Goal: Check status: Check status

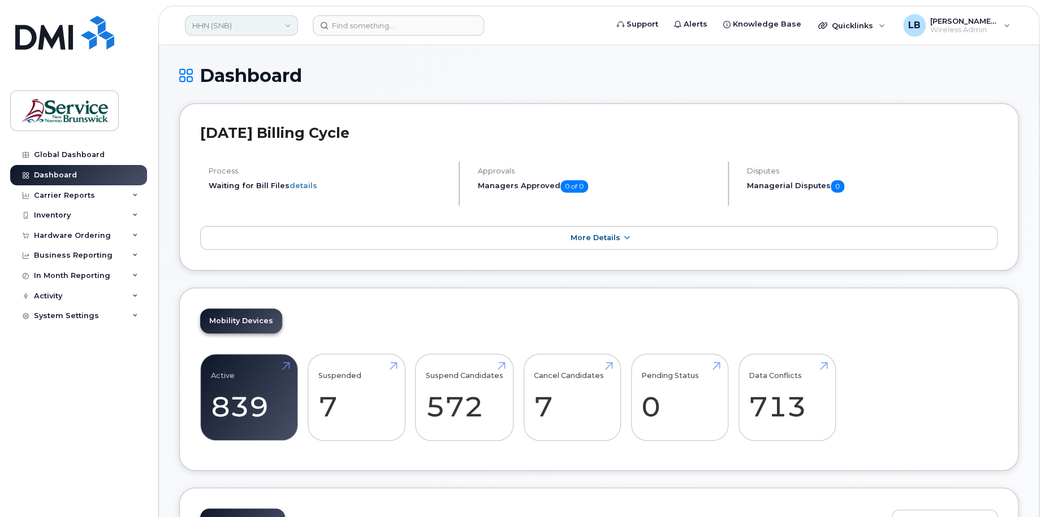
click at [259, 23] on link "HHN (SNB)" at bounding box center [241, 25] width 113 height 20
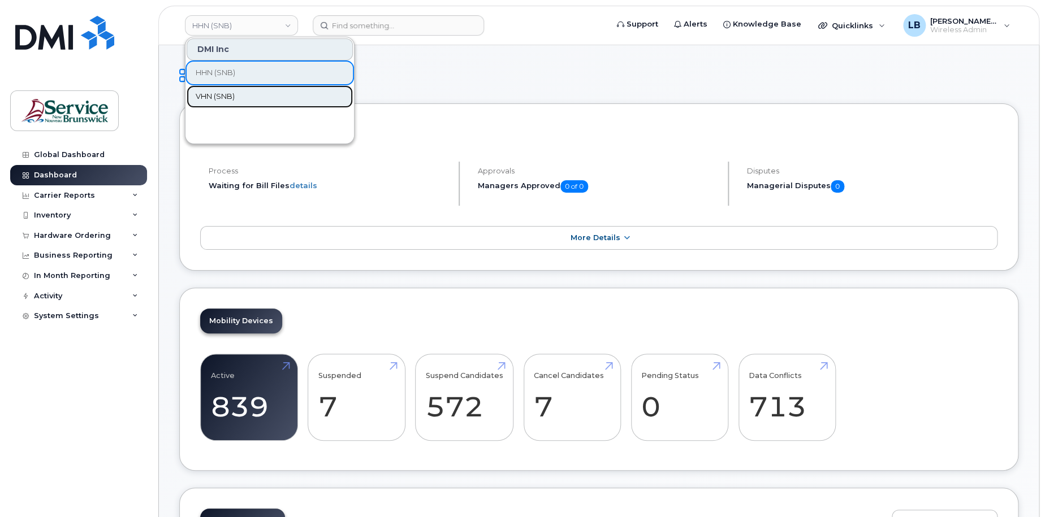
click at [227, 92] on span "VHN (SNB)" at bounding box center [215, 96] width 39 height 11
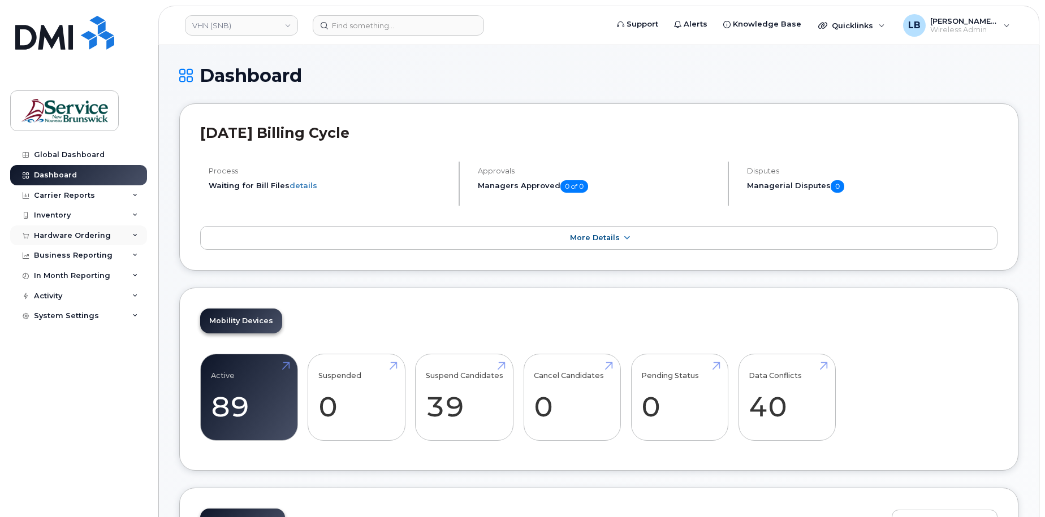
scroll to position [113, 0]
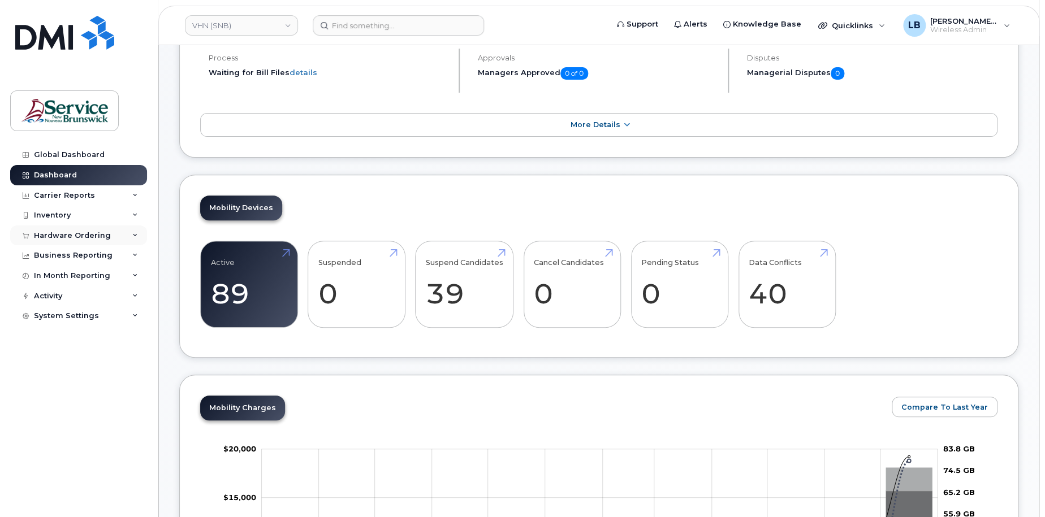
click at [62, 233] on div "Hardware Ordering" at bounding box center [72, 235] width 77 height 9
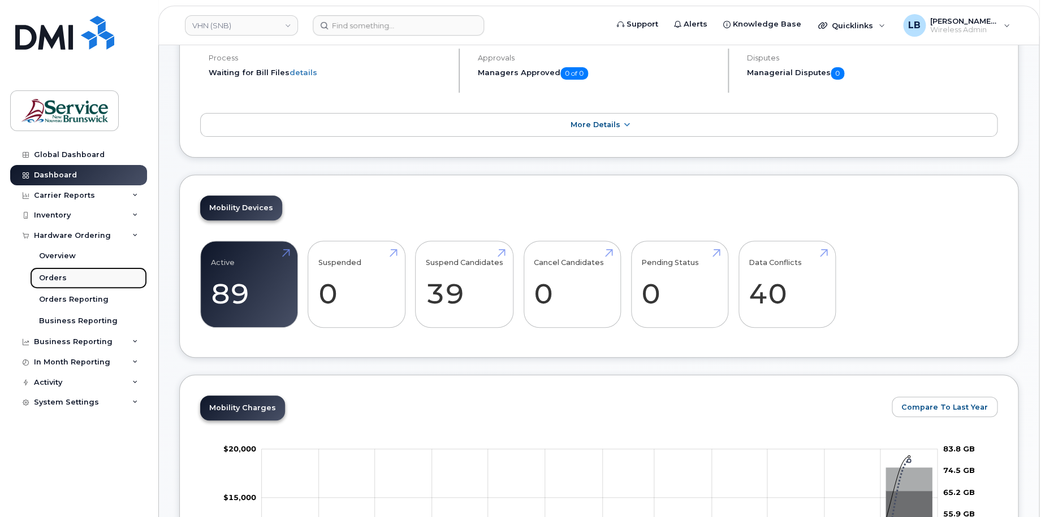
click at [57, 273] on div "Orders" at bounding box center [53, 278] width 28 height 10
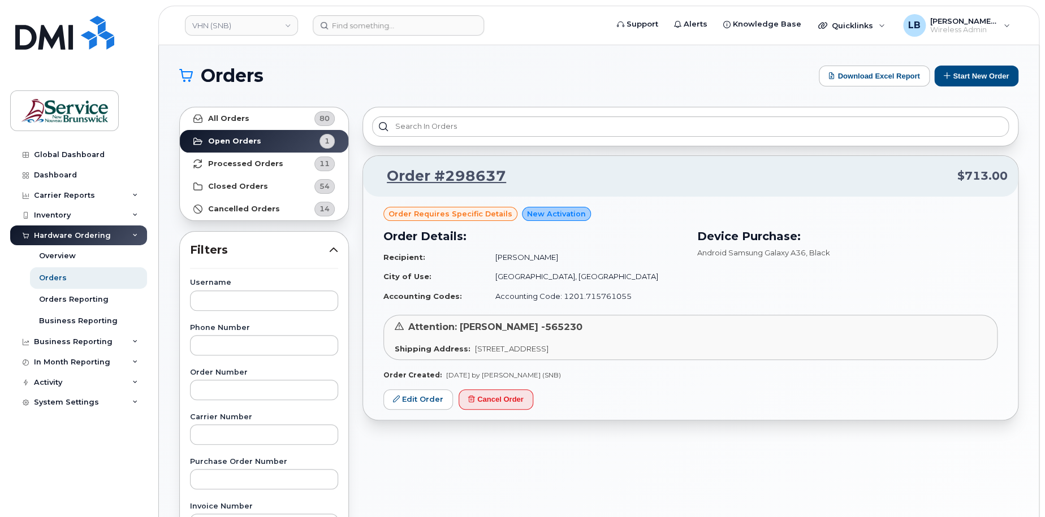
click at [597, 265] on td "[PERSON_NAME]" at bounding box center [584, 258] width 198 height 20
click at [249, 167] on strong "Processed Orders" at bounding box center [245, 163] width 75 height 9
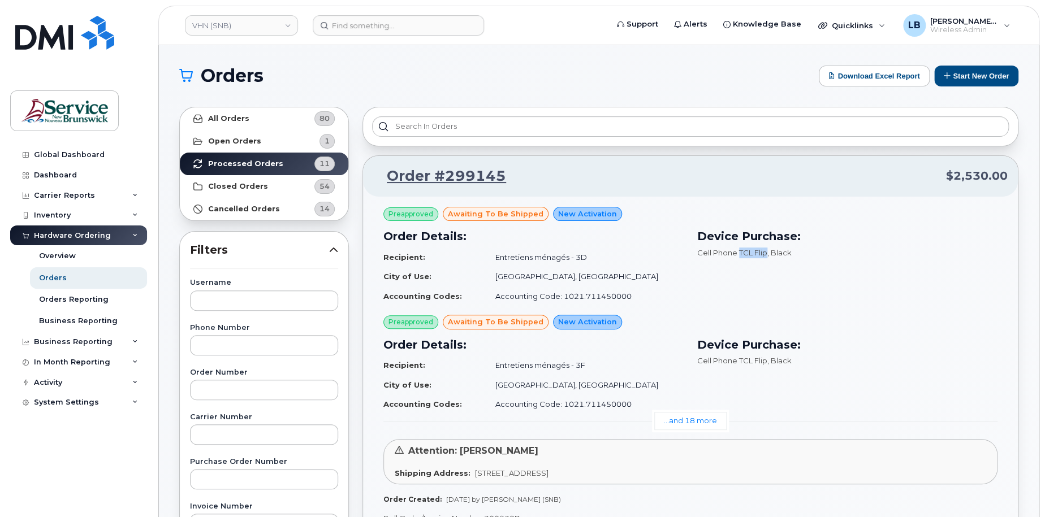
drag, startPoint x: 739, startPoint y: 253, endPoint x: 768, endPoint y: 254, distance: 28.8
click at [768, 254] on span "Cell Phone TCL Flip , Black" at bounding box center [744, 252] width 94 height 9
copy span "TCL Flip"
